Goal: Navigation & Orientation: Find specific page/section

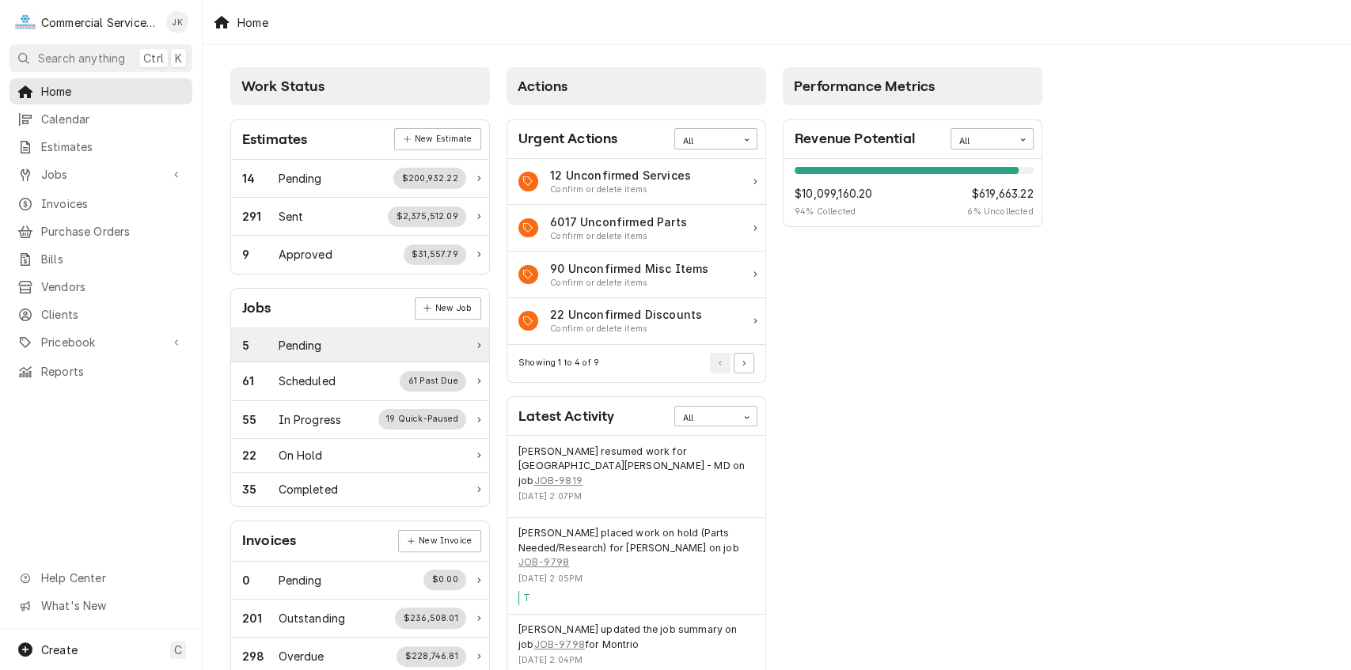
click at [305, 345] on div "Pending" at bounding box center [301, 345] width 44 height 17
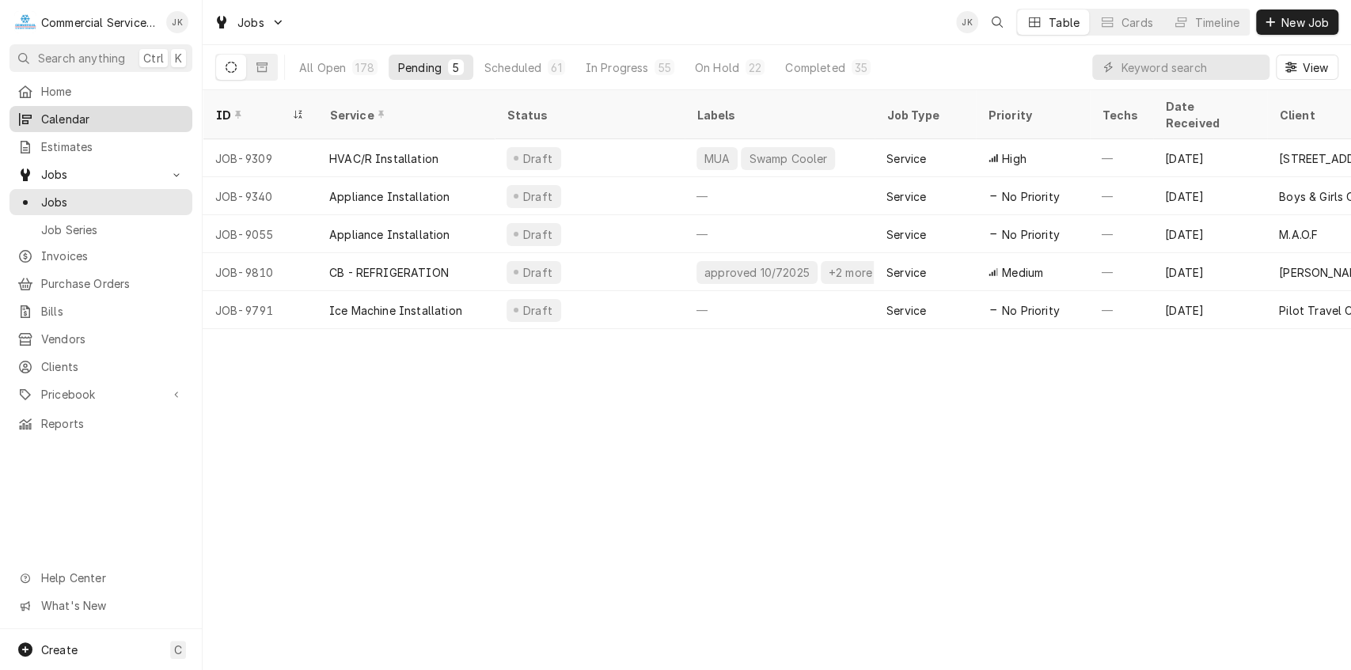
click at [91, 114] on span "Calendar" at bounding box center [112, 119] width 143 height 17
